Goal: Use online tool/utility: Utilize a website feature to perform a specific function

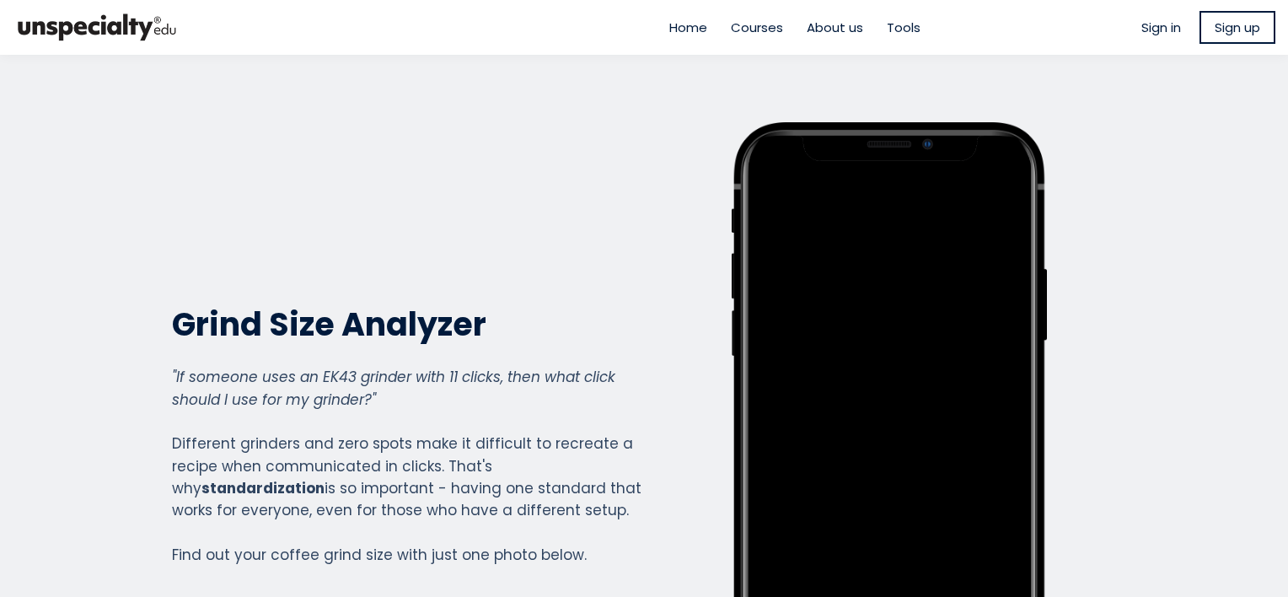
click at [681, 30] on span "Home" at bounding box center [688, 27] width 38 height 19
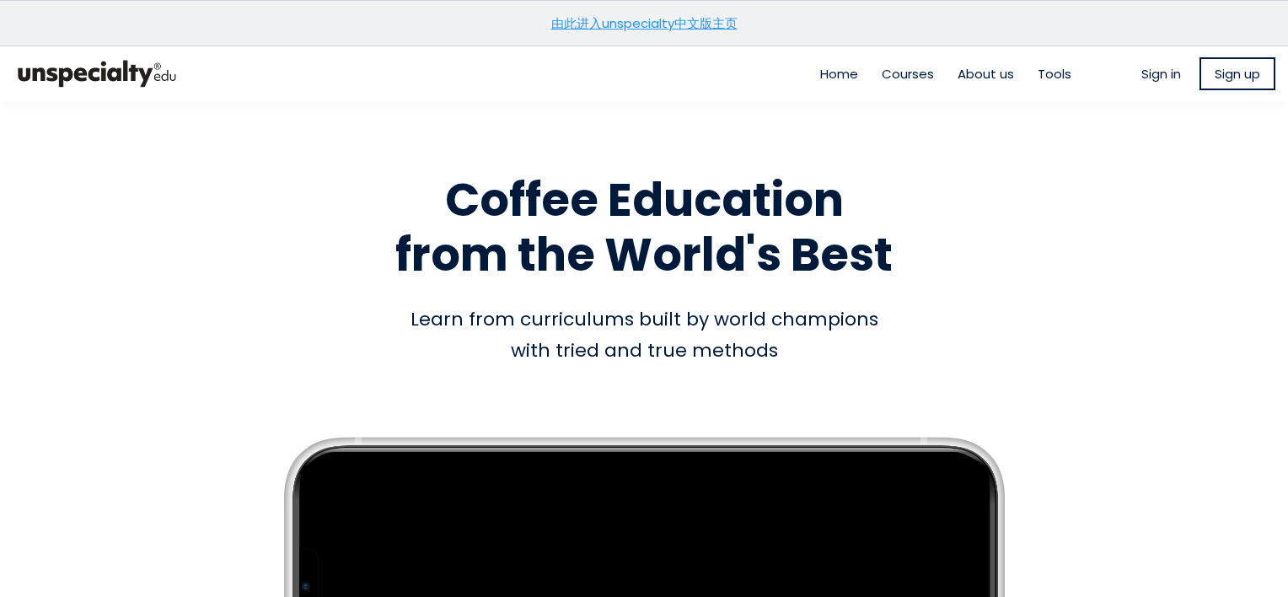
click at [1019, 67] on ul "Home Courses About us Tools" at bounding box center [945, 73] width 275 height 19
click at [1038, 74] on span "Tools" at bounding box center [1055, 73] width 34 height 19
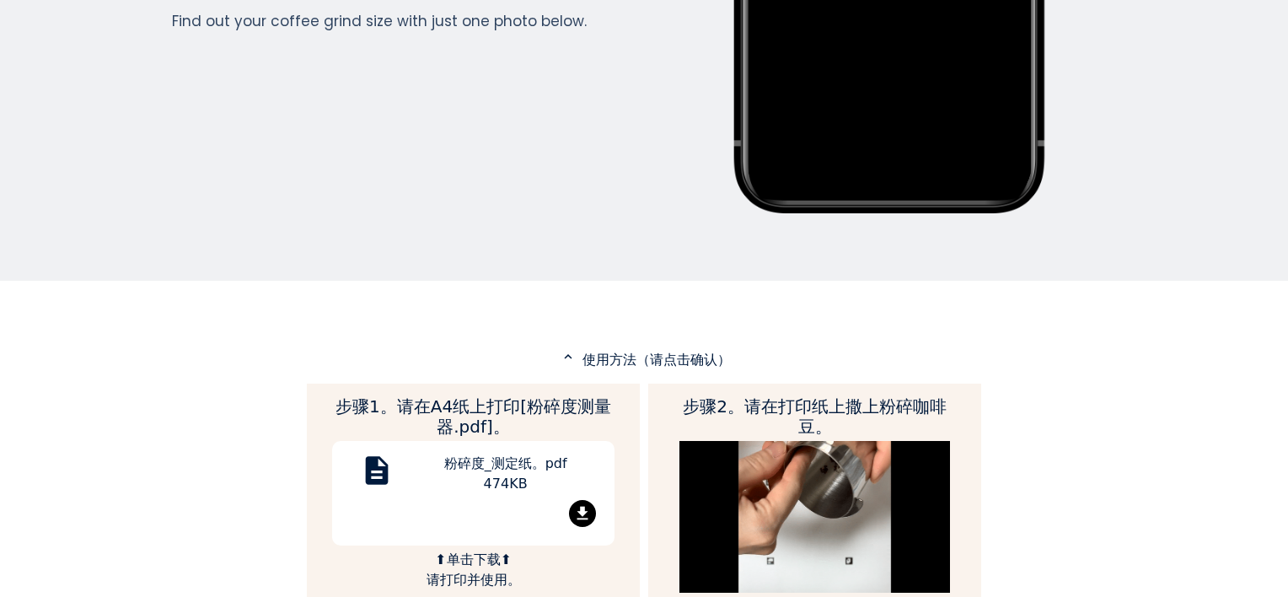
scroll to position [674, 0]
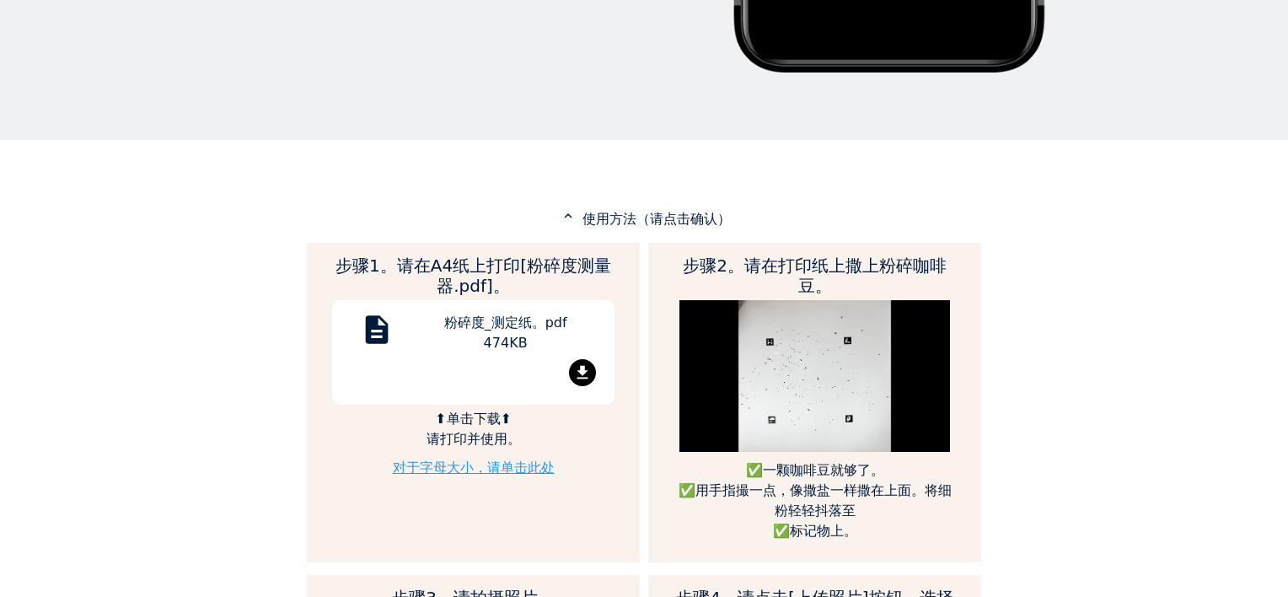
click at [687, 208] on p "expand_less 使用方法（请点击确认）" at bounding box center [644, 218] width 674 height 21
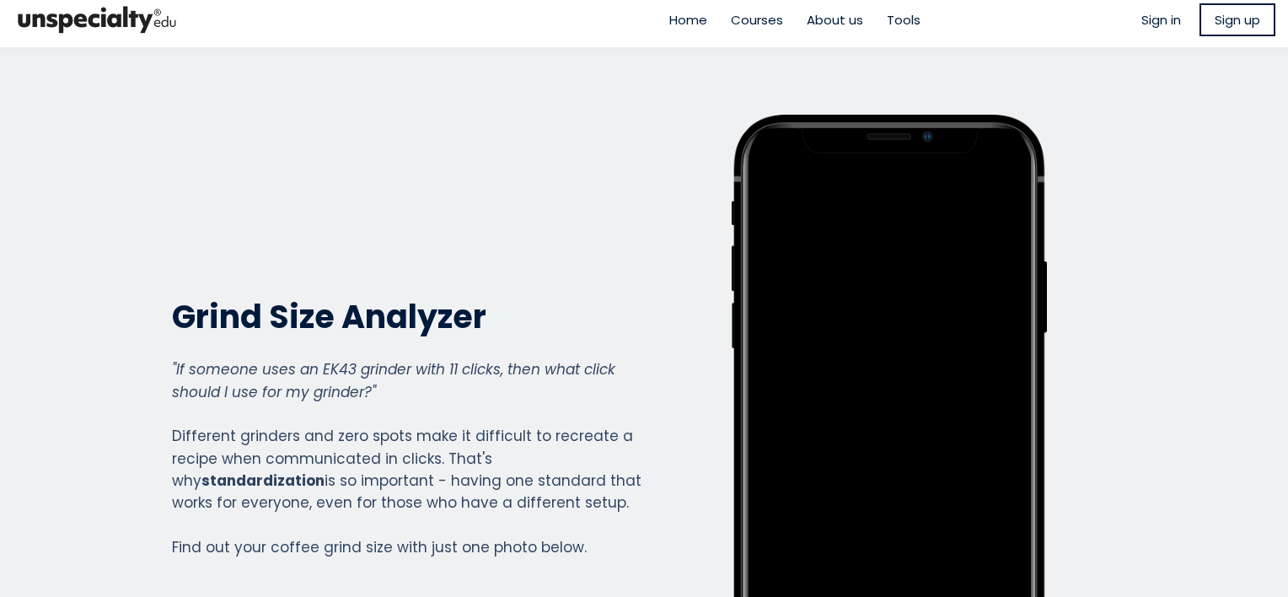
scroll to position [0, 0]
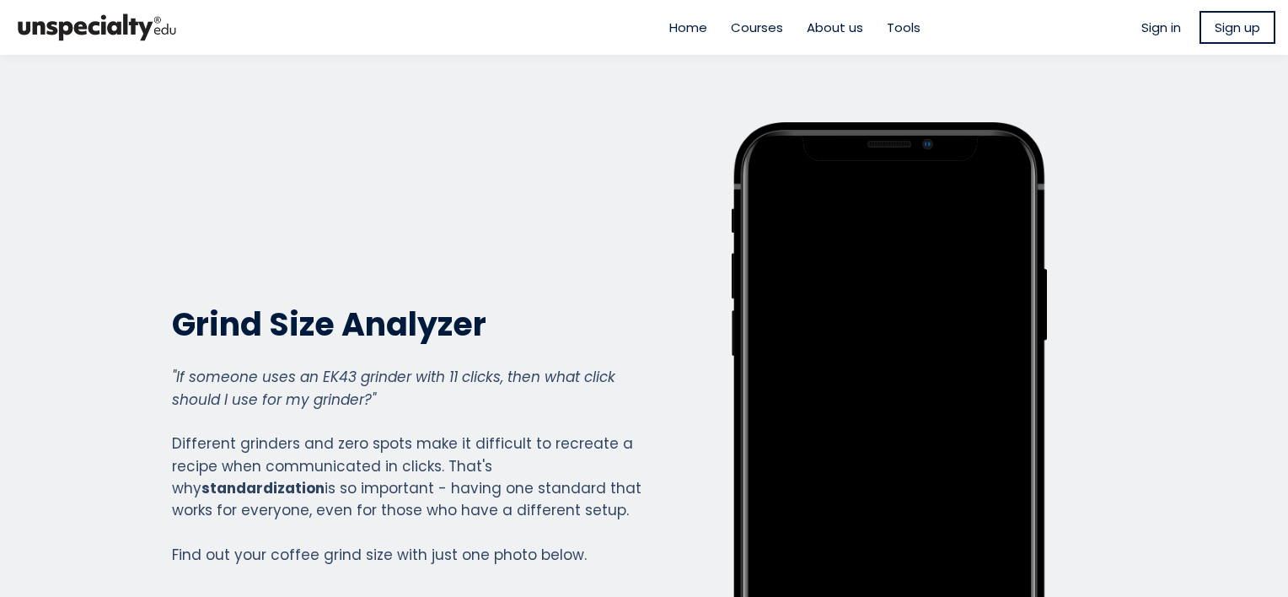
click at [760, 27] on span "Courses" at bounding box center [757, 27] width 52 height 19
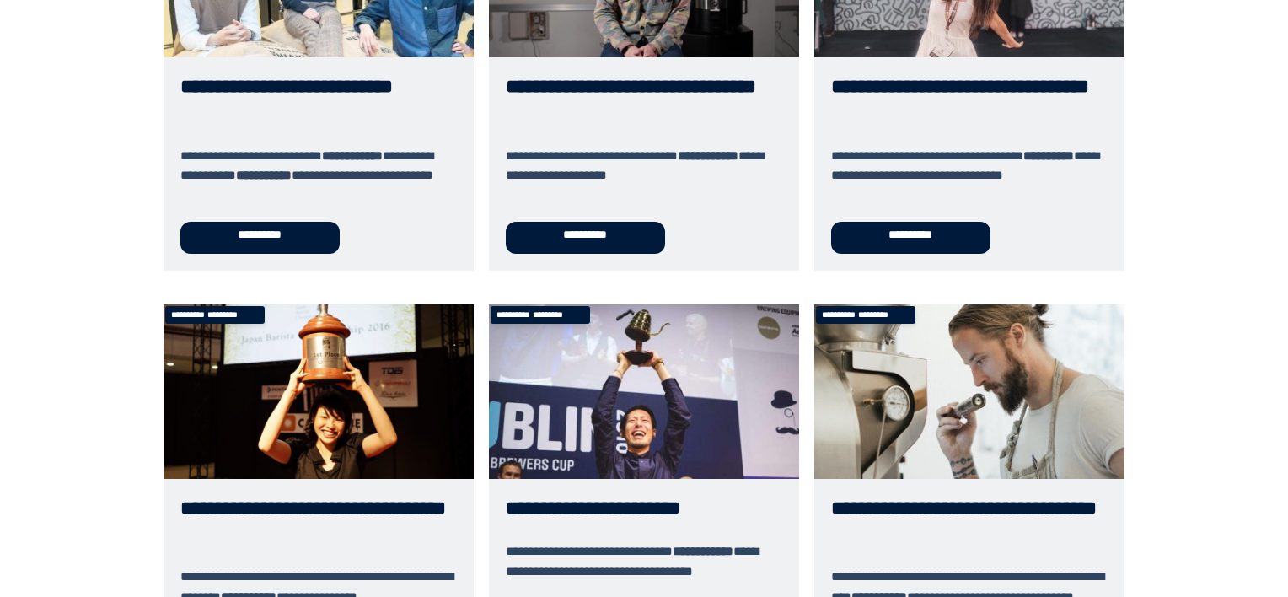
scroll to position [337, 0]
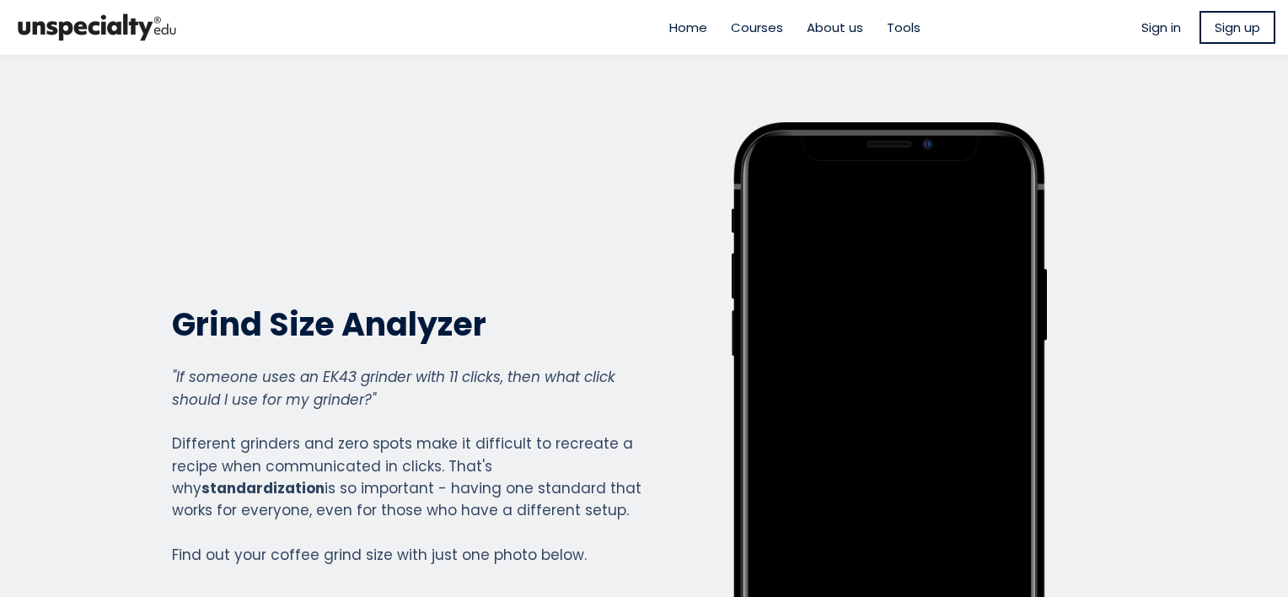
scroll to position [1885, 674]
click at [905, 30] on span "Tools" at bounding box center [904, 27] width 34 height 19
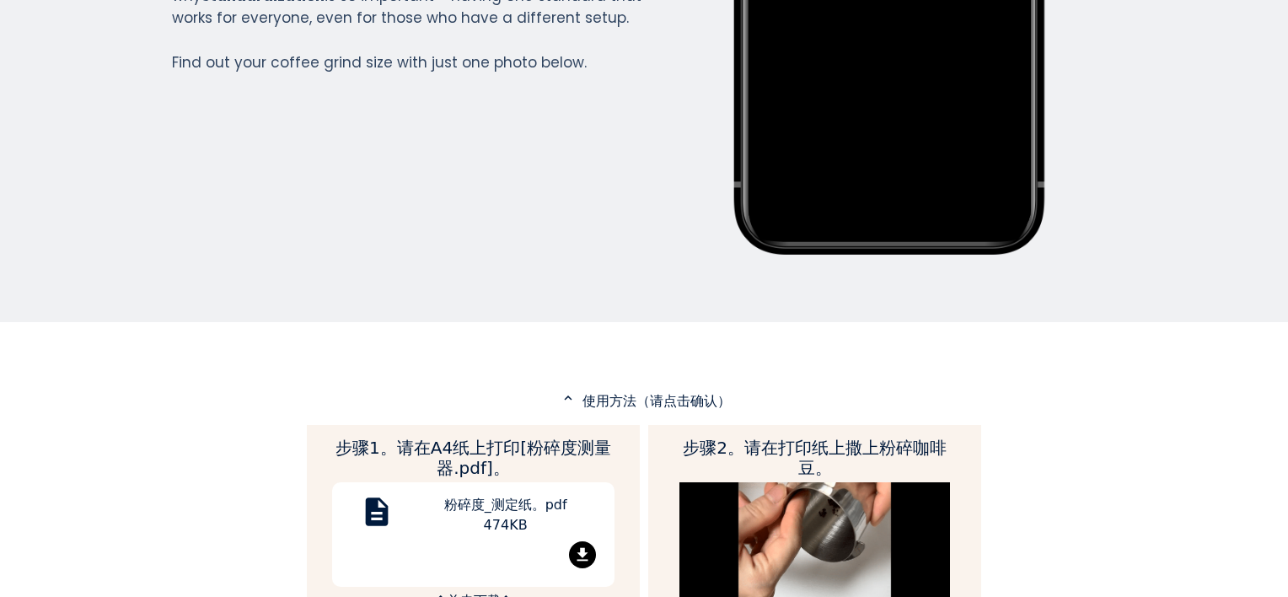
scroll to position [506, 0]
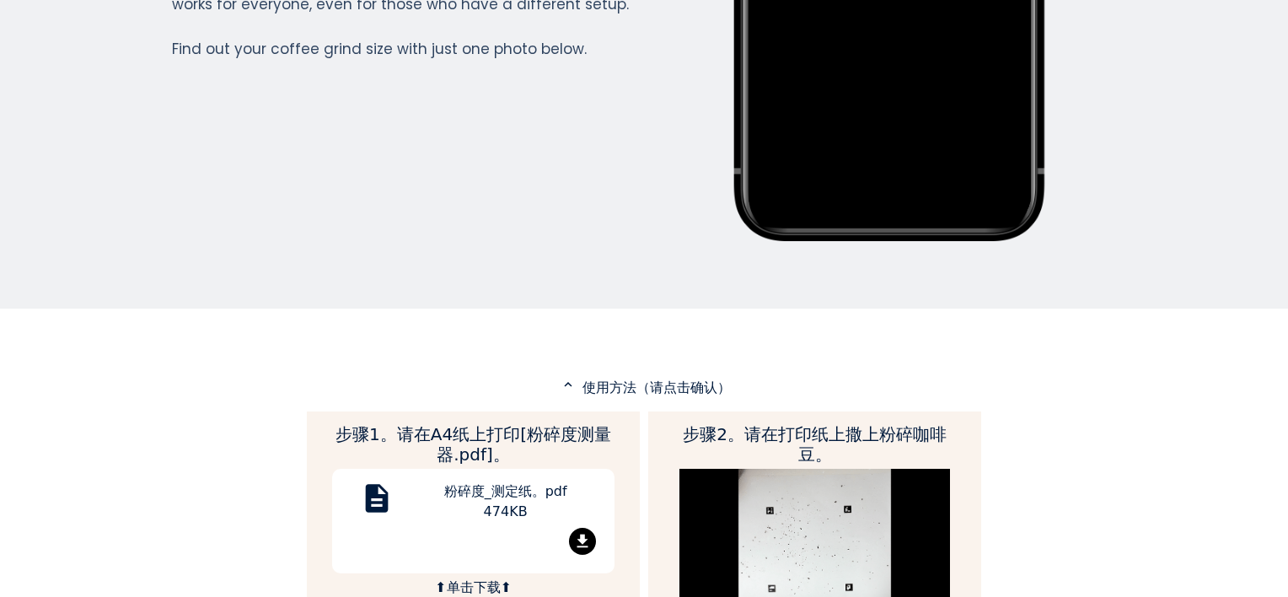
click at [561, 377] on mat-icon "expand_less" at bounding box center [568, 384] width 20 height 15
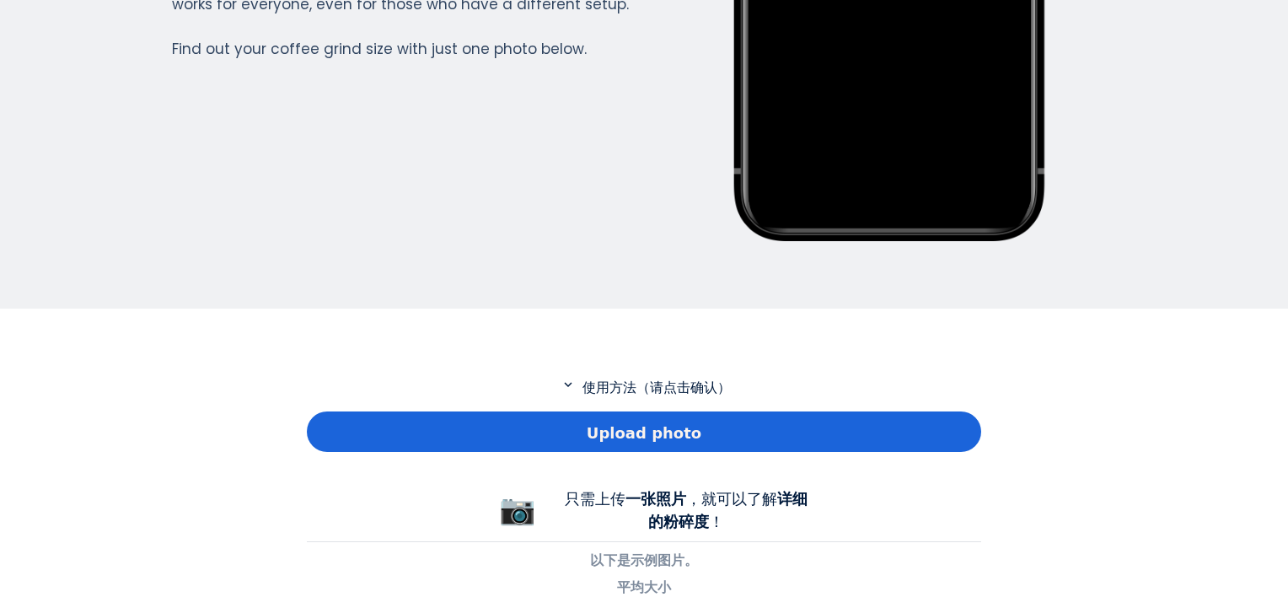
click at [615, 423] on span "Upload photo" at bounding box center [644, 433] width 115 height 23
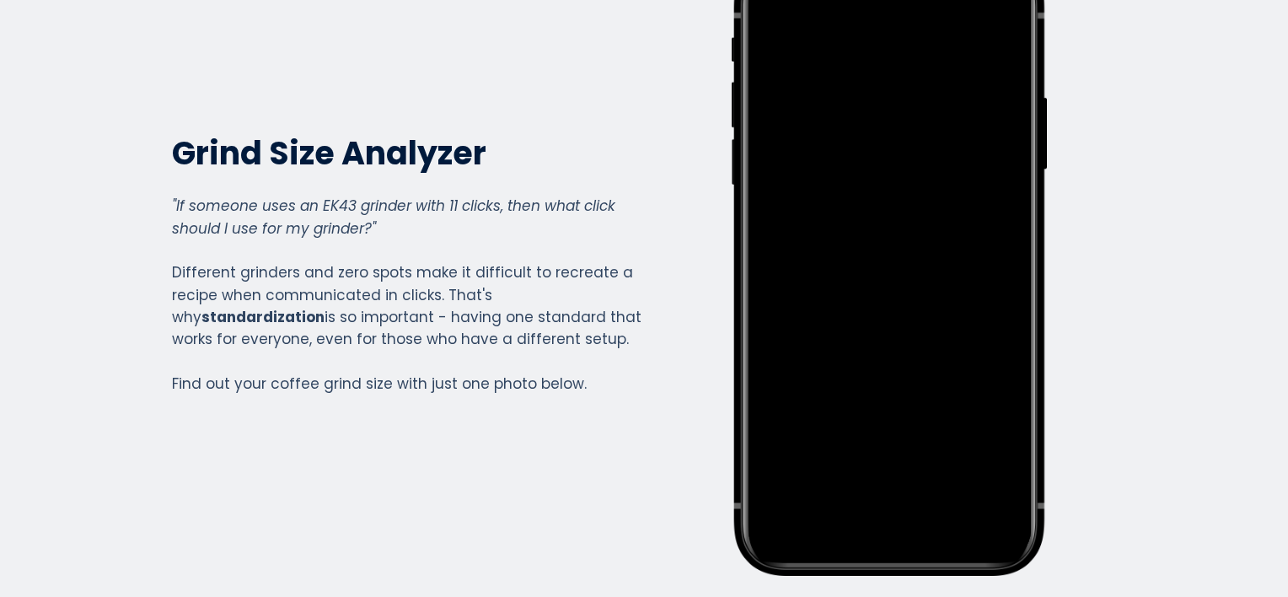
scroll to position [169, 0]
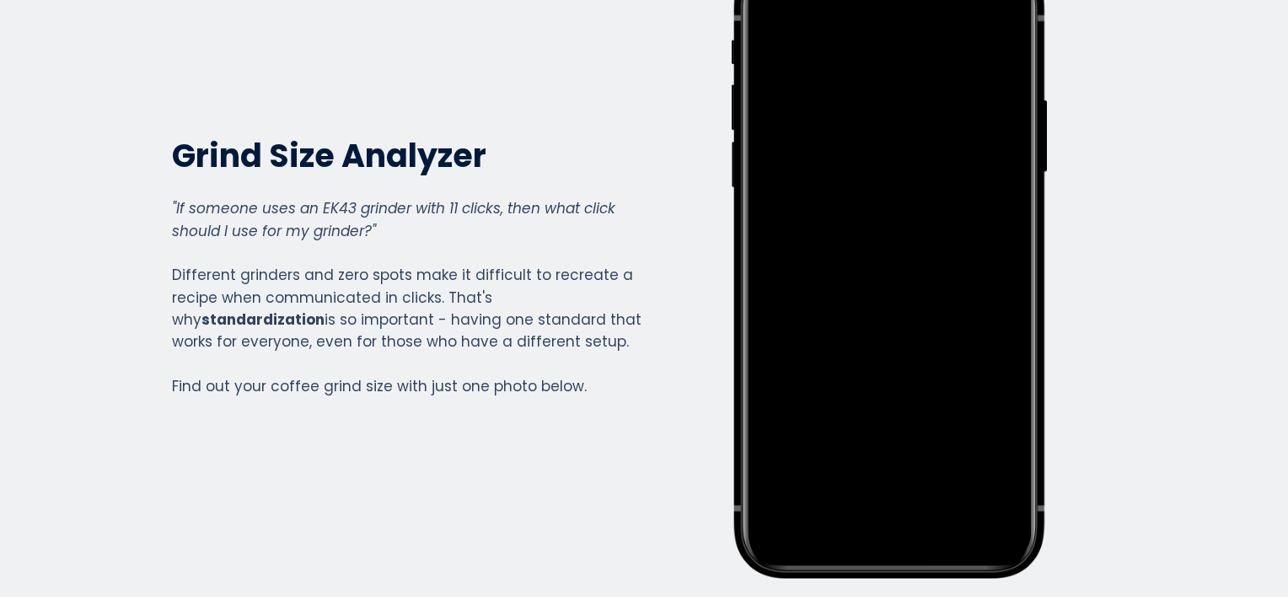
click at [1190, 87] on section "Grind Size Analyzer Grind Size Analyzer "If someone uses an EK43 grinder with 1…" at bounding box center [644, 266] width 1288 height 760
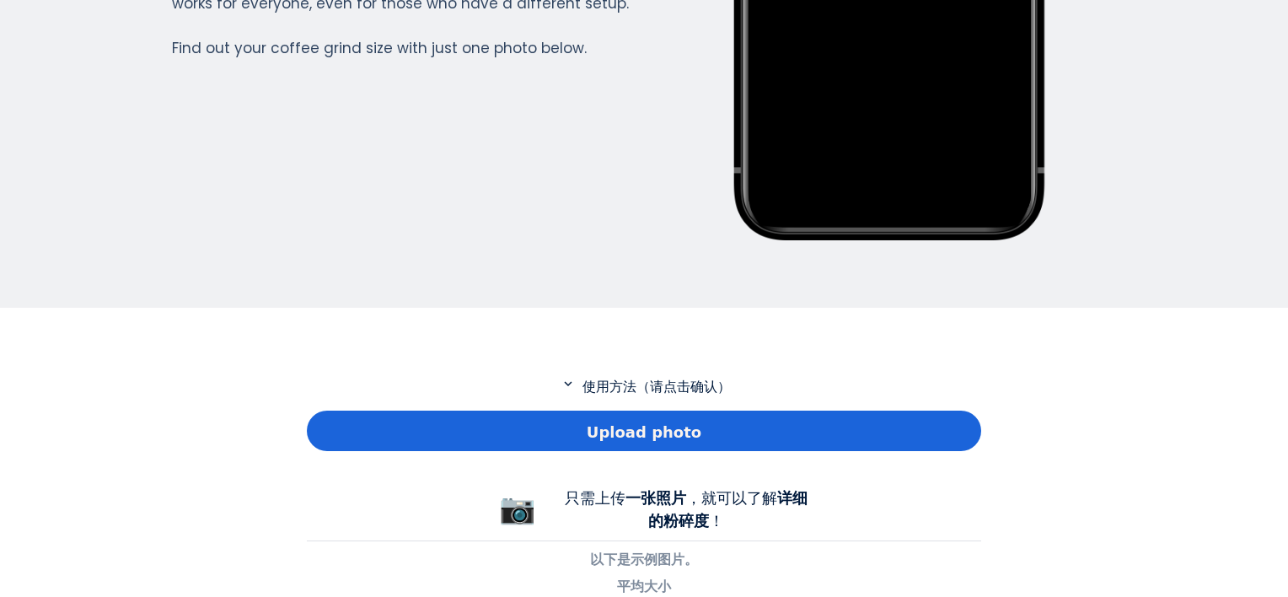
scroll to position [506, 0]
click at [689, 430] on span "Upload photo" at bounding box center [644, 433] width 115 height 23
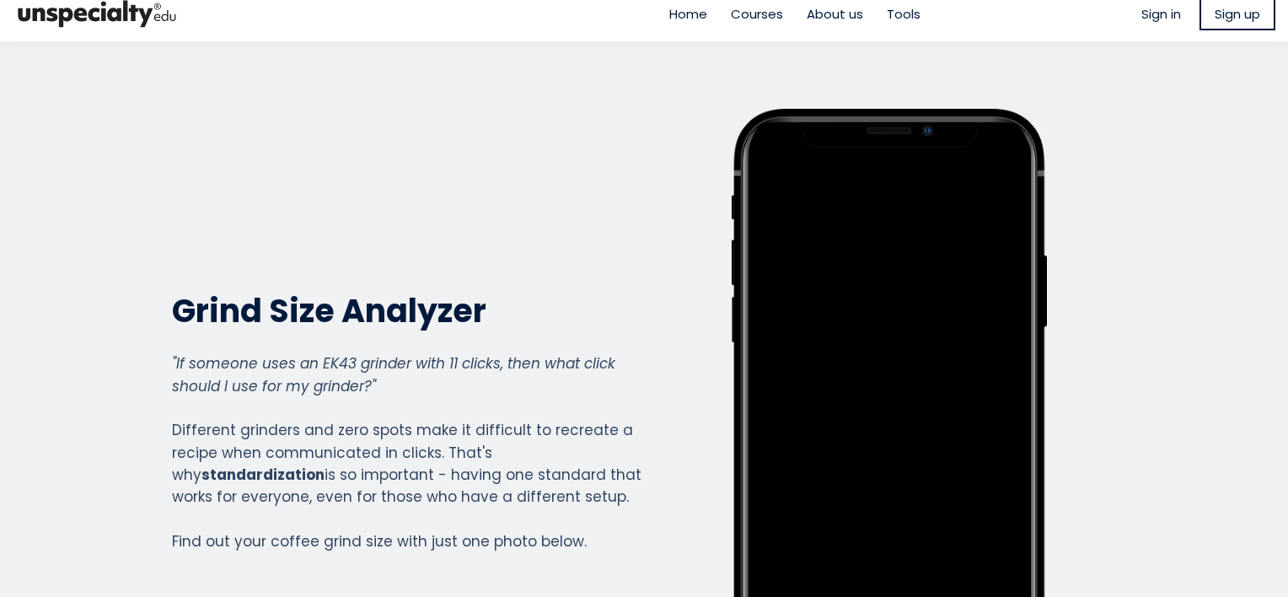
scroll to position [0, 0]
